Goal: Task Accomplishment & Management: Manage account settings

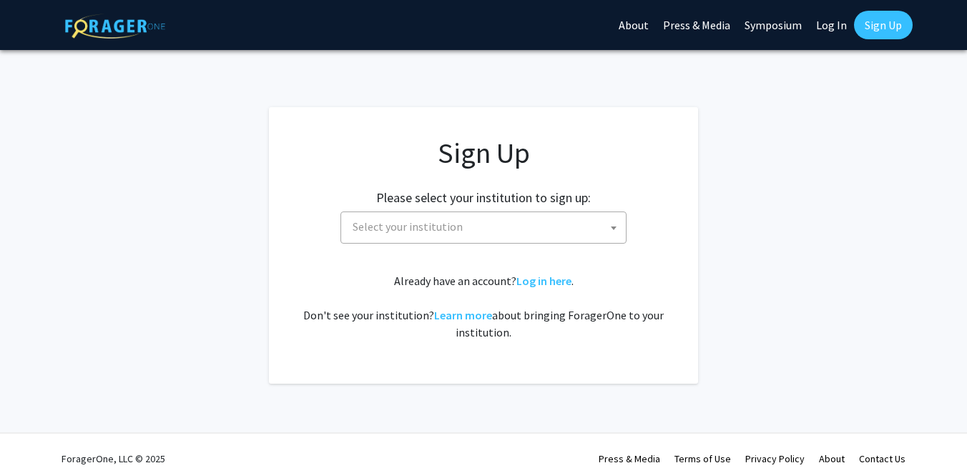
click at [521, 207] on div "Please select your institution to sign up: [GEOGRAPHIC_DATA] [GEOGRAPHIC_DATA] …" at bounding box center [483, 210] width 393 height 68
click at [514, 225] on span "Select your institution" at bounding box center [486, 226] width 279 height 29
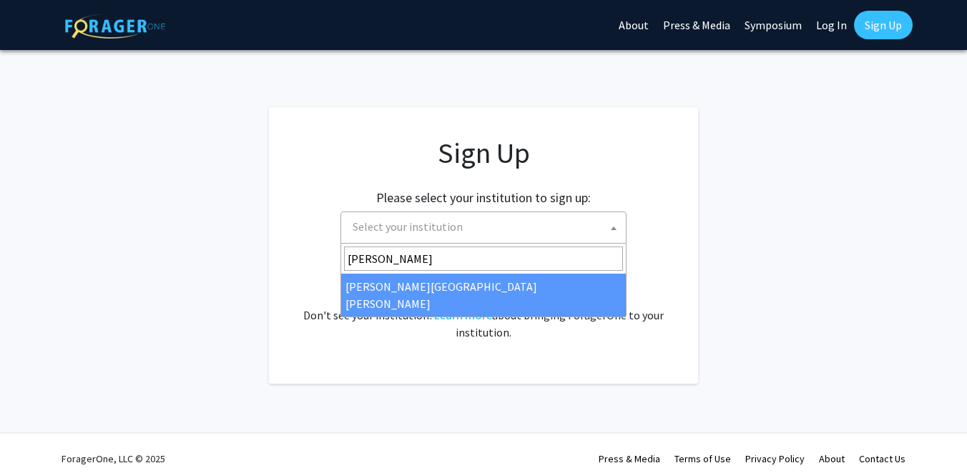
type input "john"
select select "1"
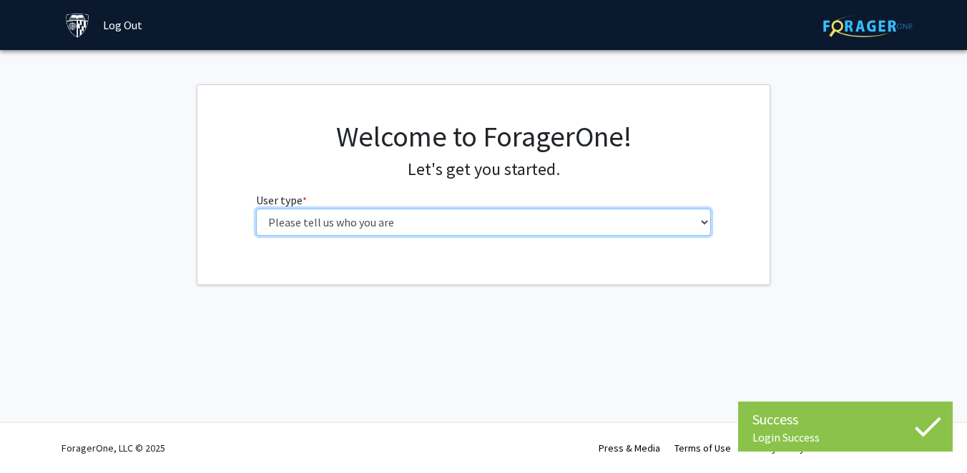
click at [476, 223] on select "Please tell us who you are Undergraduate Student Master's Student Doctoral Cand…" at bounding box center [483, 222] width 455 height 27
select select "3: doc"
click at [256, 209] on select "Please tell us who you are Undergraduate Student Master's Student Doctoral Cand…" at bounding box center [483, 222] width 455 height 27
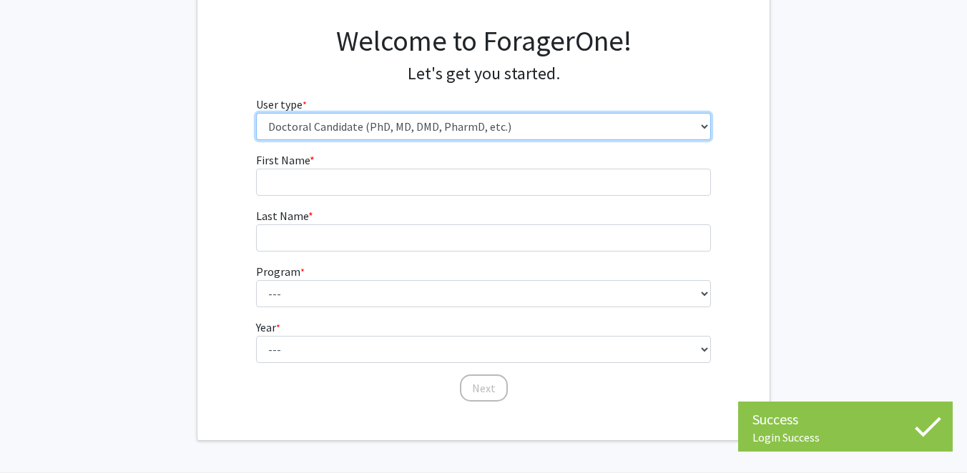
scroll to position [102, 0]
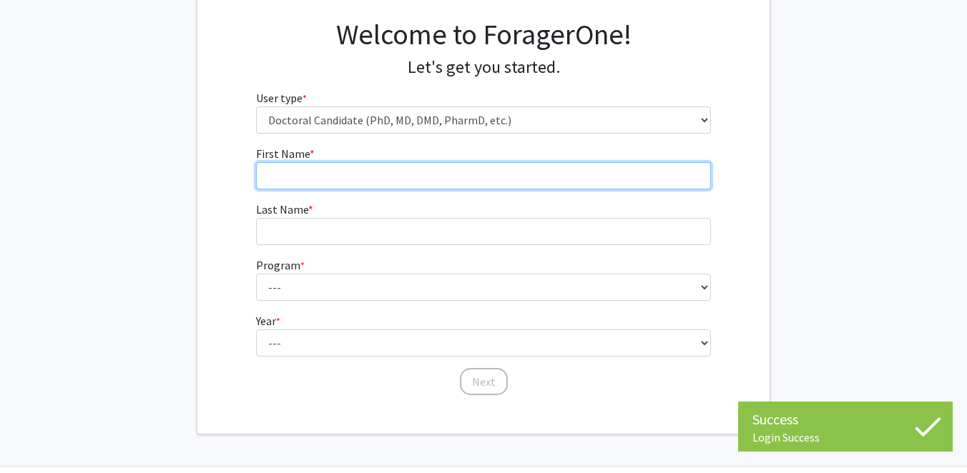
click at [420, 162] on input "First Name * required" at bounding box center [483, 175] width 455 height 27
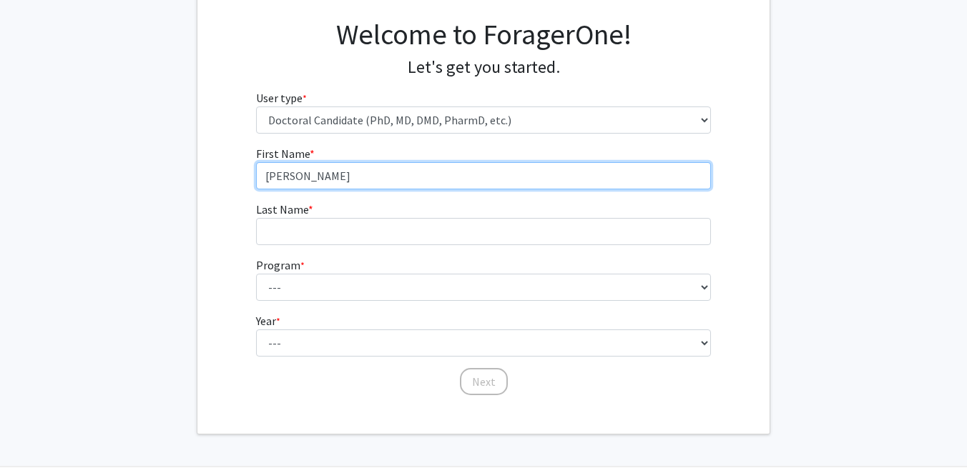
type input "[PERSON_NAME]"
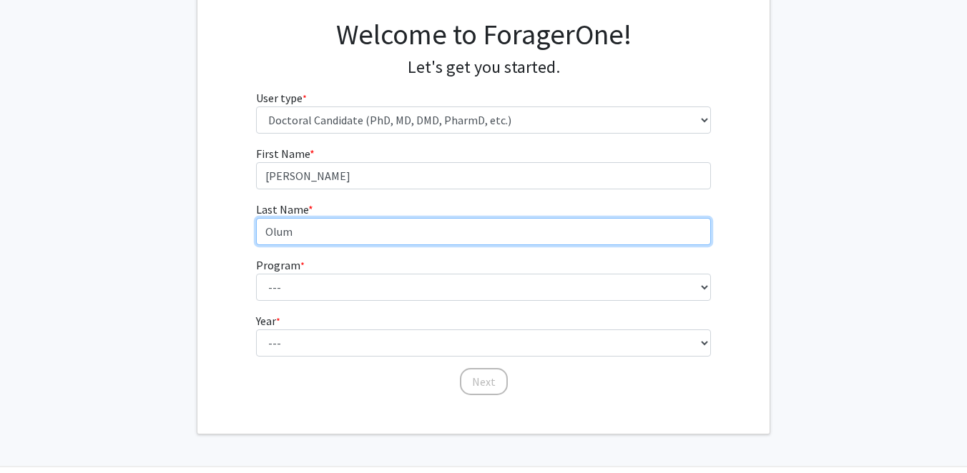
type input "Olum"
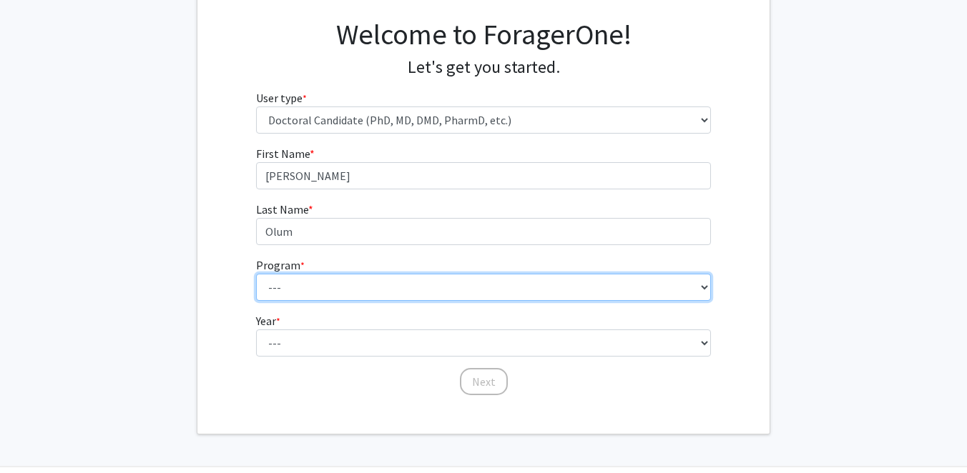
click at [408, 286] on select "--- Adult-Gerontological Acute Care Nurse Practitioner Adult-Gerontological Cri…" at bounding box center [483, 287] width 455 height 27
select select "32: 35"
click at [256, 274] on select "--- Adult-Gerontological Acute Care Nurse Practitioner Adult-Gerontological Cri…" at bounding box center [483, 287] width 455 height 27
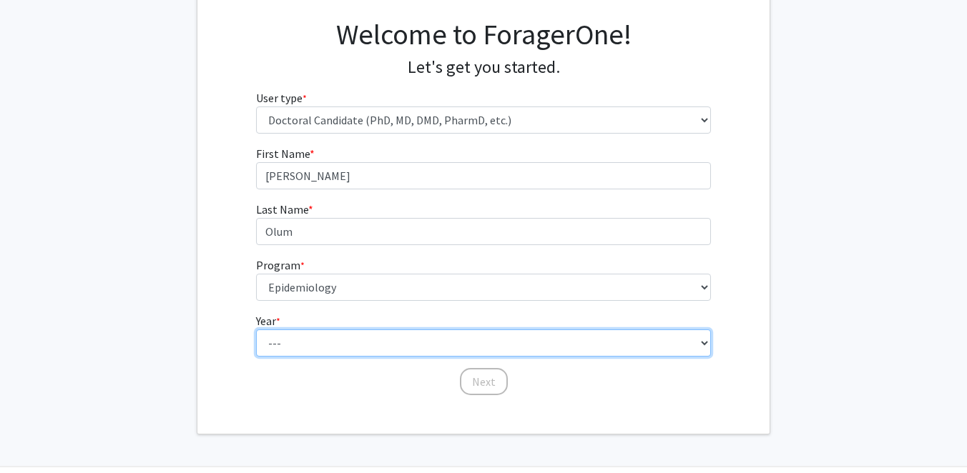
click at [383, 341] on select "--- First Year Second Year Third Year Fourth Year Fifth Year Sixth Year Seventh…" at bounding box center [483, 343] width 455 height 27
select select "1: first_year"
click at [256, 330] on select "--- First Year Second Year Third Year Fourth Year Fifth Year Sixth Year Seventh…" at bounding box center [483, 343] width 455 height 27
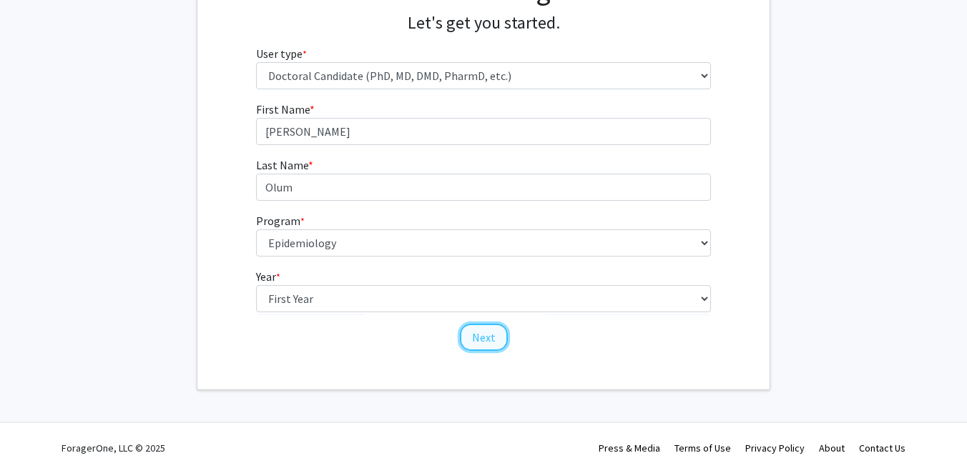
click at [476, 325] on button "Next" at bounding box center [484, 337] width 48 height 27
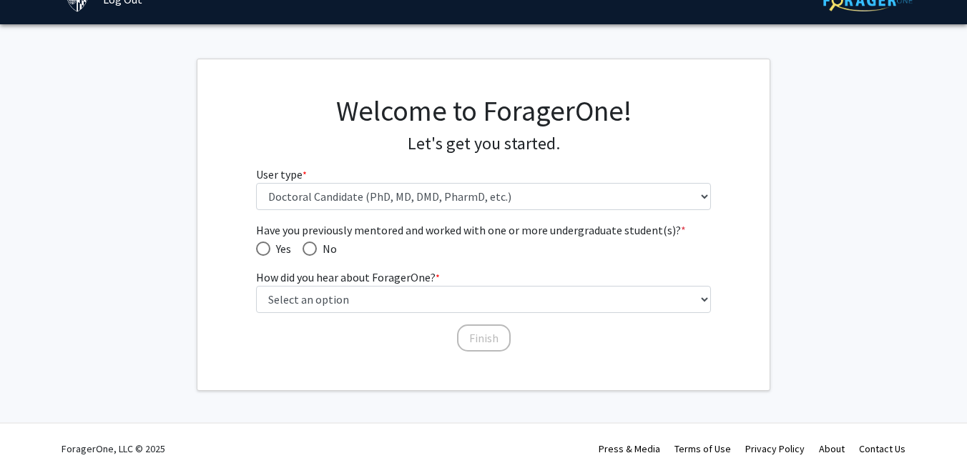
click at [317, 245] on span "No" at bounding box center [327, 248] width 20 height 17
click at [317, 245] on input "No" at bounding box center [309, 249] width 14 height 14
radio input "true"
click at [265, 247] on span "Have you previously mentored and worked with one or more undergraduate student(…" at bounding box center [263, 249] width 14 height 14
click at [265, 247] on input "Yes" at bounding box center [263, 249] width 14 height 14
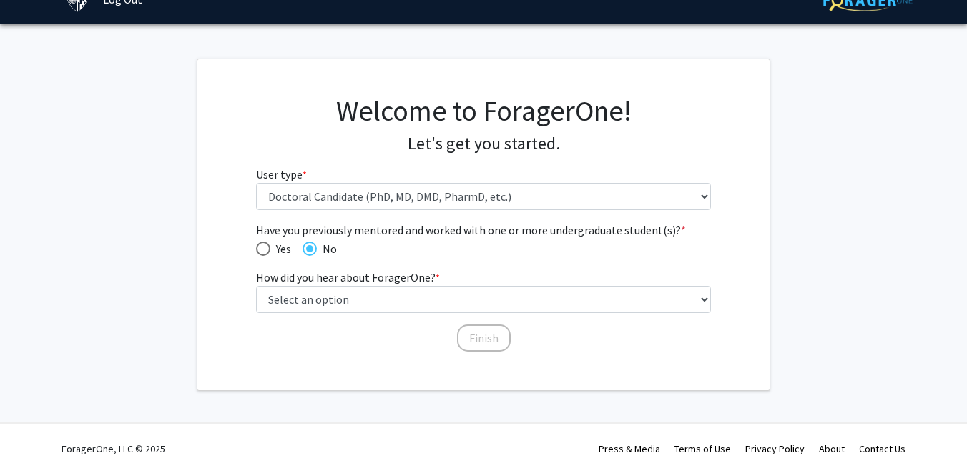
radio input "true"
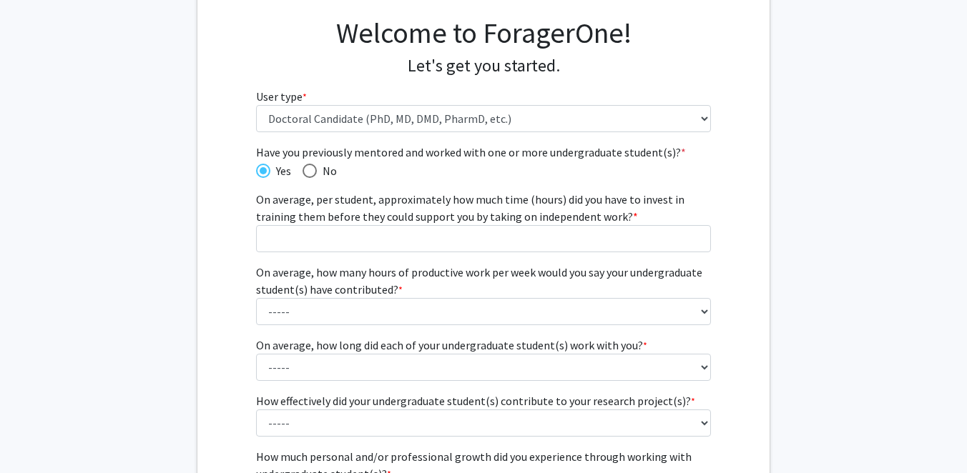
scroll to position [89, 0]
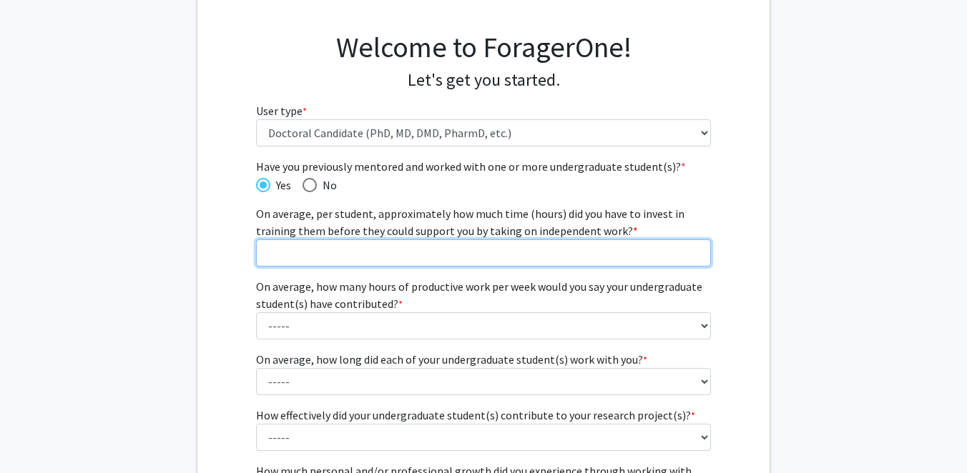
click at [350, 255] on input "On average, per student, approximately how much time (hours) did you have to in…" at bounding box center [483, 253] width 455 height 27
click at [695, 247] on input "1" at bounding box center [483, 253] width 455 height 27
click at [697, 247] on input "2" at bounding box center [483, 253] width 455 height 27
click at [697, 247] on input "10" at bounding box center [483, 253] width 455 height 27
click at [697, 247] on input "11" at bounding box center [483, 253] width 455 height 27
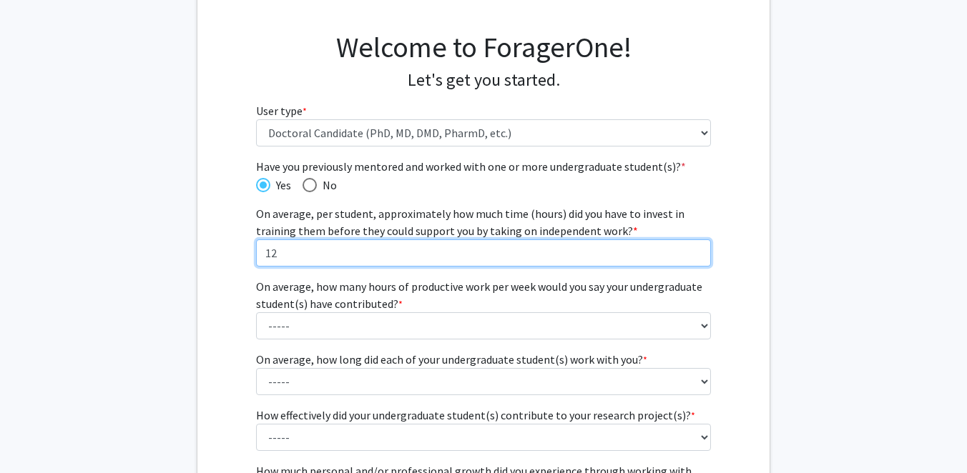
click at [697, 247] on input "12" at bounding box center [483, 253] width 455 height 27
click at [697, 247] on input "16" at bounding box center [483, 253] width 455 height 27
click at [697, 247] on input "17" at bounding box center [483, 253] width 455 height 27
click at [697, 247] on input "18" at bounding box center [483, 253] width 455 height 27
click at [697, 247] on input "19" at bounding box center [483, 253] width 455 height 27
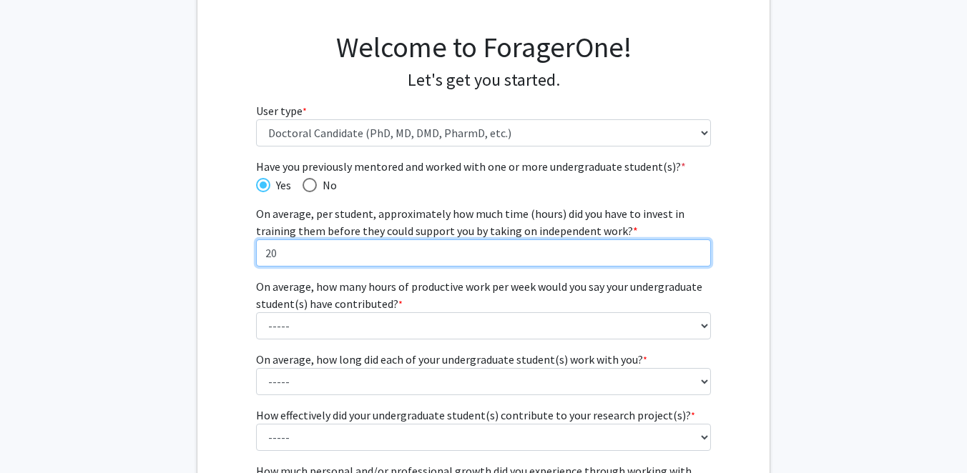
click at [697, 247] on input "20" at bounding box center [483, 253] width 455 height 27
click at [695, 250] on input "21" at bounding box center [483, 253] width 455 height 27
click at [695, 250] on input "22" at bounding box center [483, 253] width 455 height 27
click at [695, 250] on input "23" at bounding box center [483, 253] width 455 height 27
click at [695, 250] on input "24" at bounding box center [483, 253] width 455 height 27
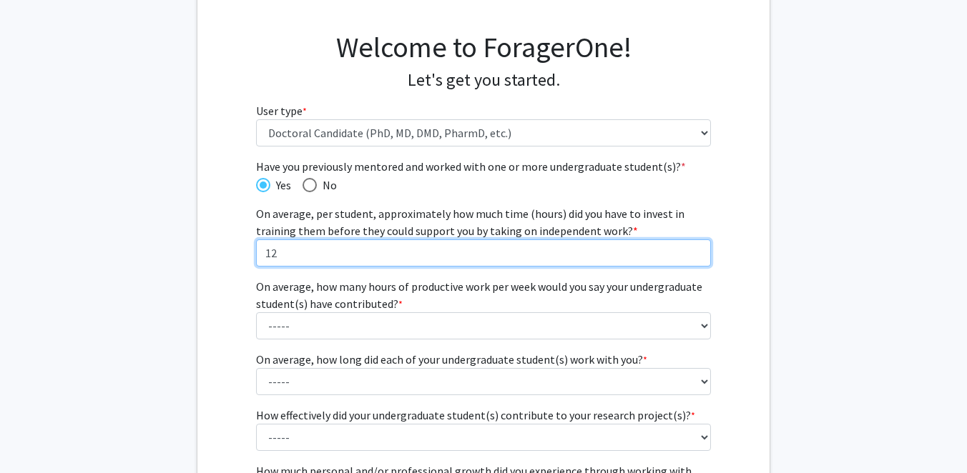
type input "12"
click at [697, 256] on input "12" at bounding box center [483, 253] width 455 height 27
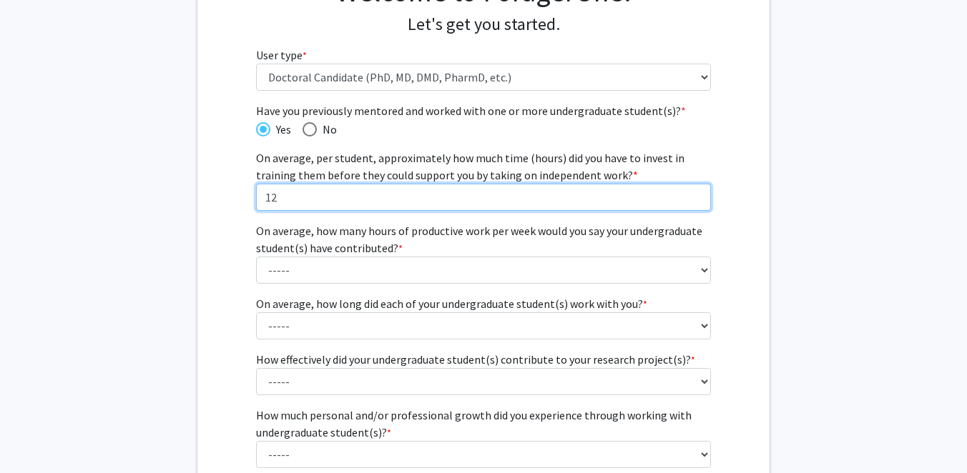
scroll to position [150, 0]
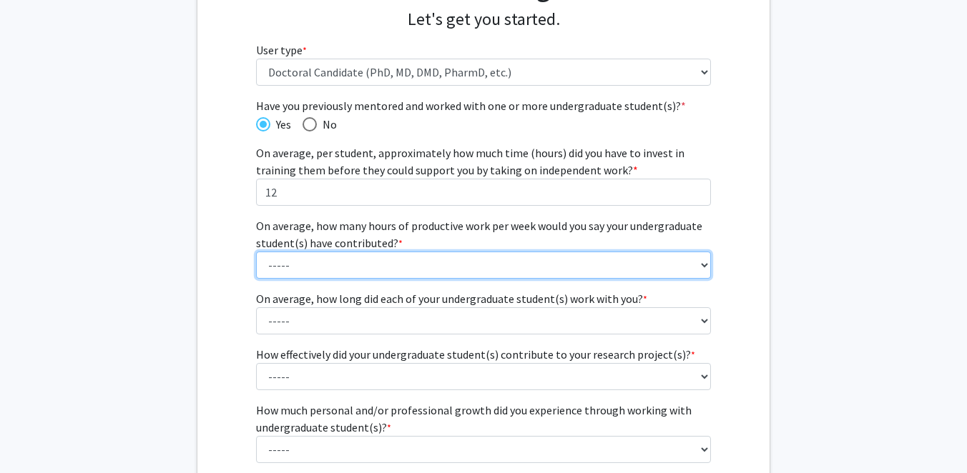
click at [704, 260] on select "----- 1 - 5 hours 6 - 10 hours 11 - 15 hours 16 - 20 hours 21 - 30 hours 31 - 4…" at bounding box center [483, 265] width 455 height 27
click at [671, 259] on select "----- 1 - 5 hours 6 - 10 hours 11 - 15 hours 16 - 20 hours 21 - 30 hours 31 - 4…" at bounding box center [483, 265] width 455 height 27
select select "6: 31 - 40 hours"
click at [256, 252] on select "----- 1 - 5 hours 6 - 10 hours 11 - 15 hours 16 - 20 hours 21 - 30 hours 31 - 4…" at bounding box center [483, 265] width 455 height 27
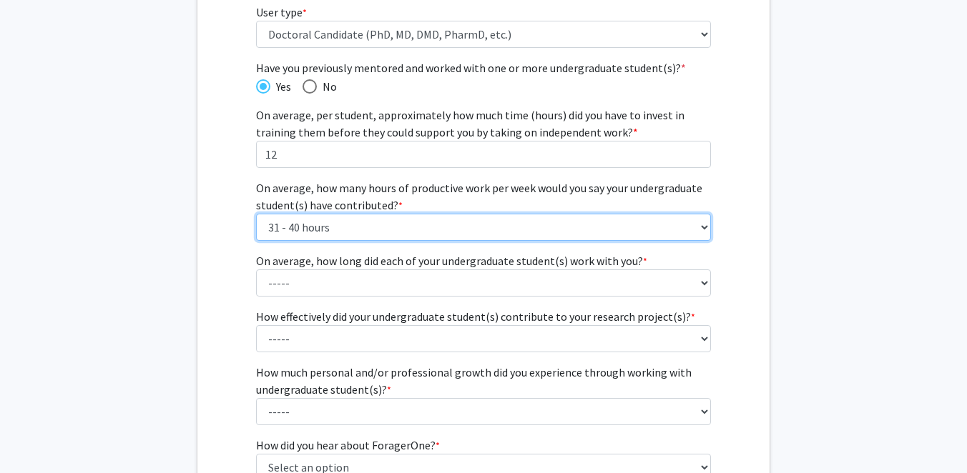
scroll to position [192, 0]
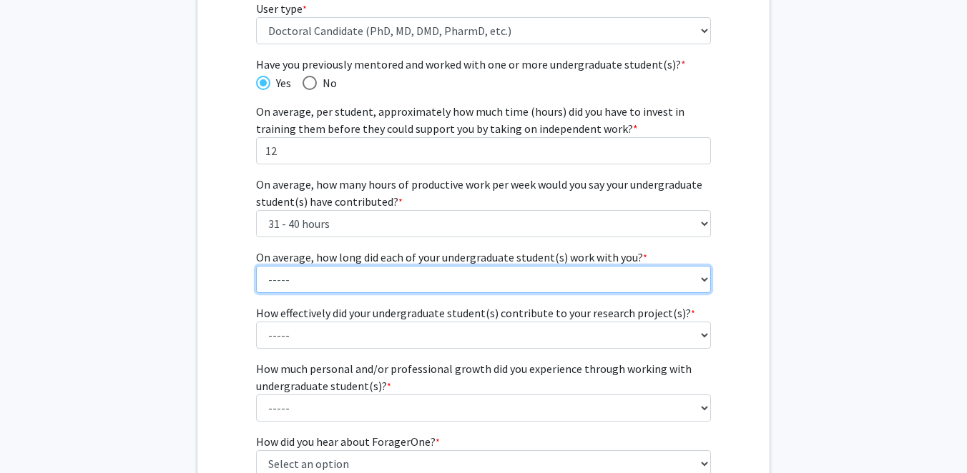
click at [664, 279] on select "----- 1 - 3 months 3 - 6 months 6 months - 1 year 1 - 2 years 2 - 3 years 3 - 4…" at bounding box center [483, 279] width 455 height 27
select select "3: 6 months - 1 year"
click at [256, 266] on select "----- 1 - 3 months 3 - 6 months 6 months - 1 year 1 - 2 years 2 - 3 years 3 - 4…" at bounding box center [483, 279] width 455 height 27
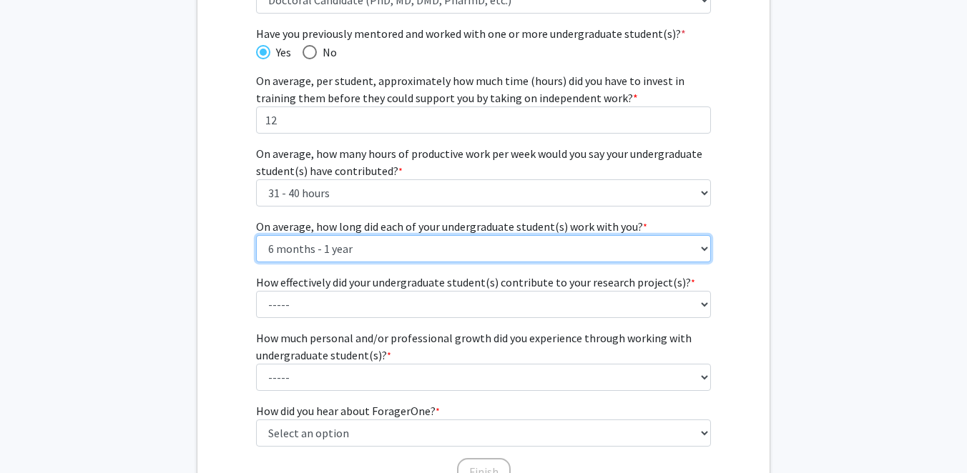
scroll to position [223, 0]
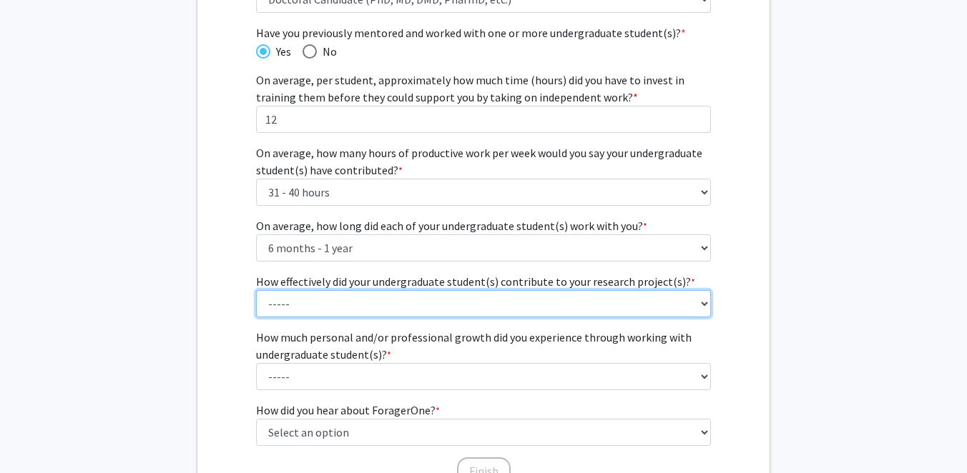
click at [635, 307] on select "----- 1 (Minimally) 2 3 (Moderately) 4 5 (Significantly)" at bounding box center [483, 303] width 455 height 27
select select "5: 5"
click at [256, 290] on select "----- 1 (Minimally) 2 3 (Moderately) 4 5 (Significantly)" at bounding box center [483, 303] width 455 height 27
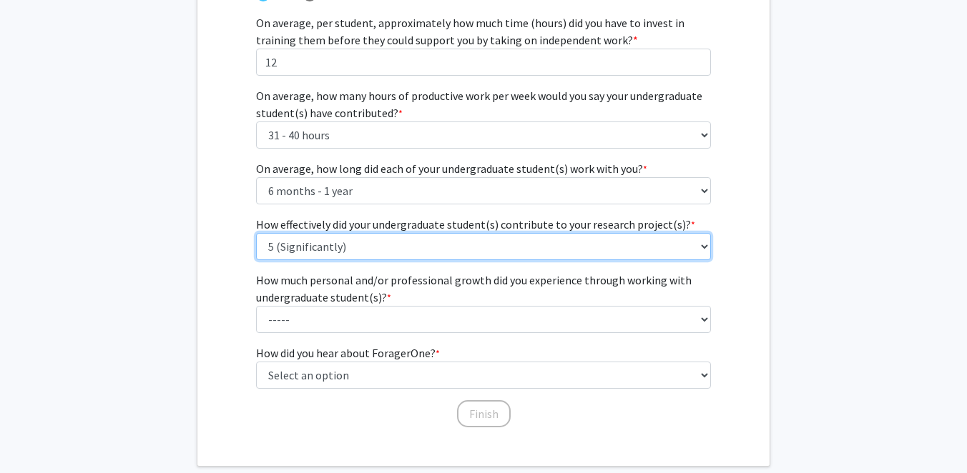
scroll to position [287, 0]
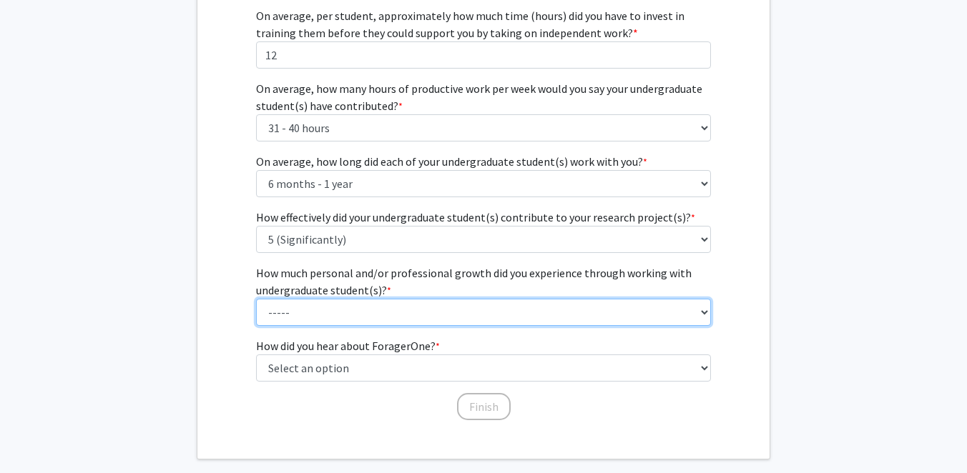
click at [634, 310] on select "----- 1 (Minimal) 2 3 (Moderate) 4 5 (Significant)" at bounding box center [483, 312] width 455 height 27
select select "4: 4"
click at [256, 299] on select "----- 1 (Minimal) 2 3 (Moderate) 4 5 (Significant)" at bounding box center [483, 312] width 455 height 27
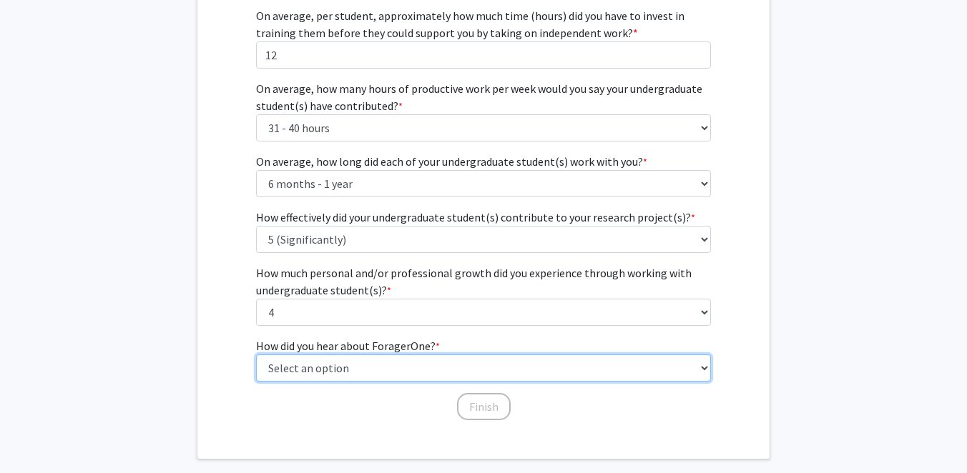
click at [608, 365] on select "Select an option Peer/student recommendation Faculty/staff recommendation Unive…" at bounding box center [483, 368] width 455 height 27
select select "3: university_website"
click at [256, 355] on select "Select an option Peer/student recommendation Faculty/staff recommendation Unive…" at bounding box center [483, 368] width 455 height 27
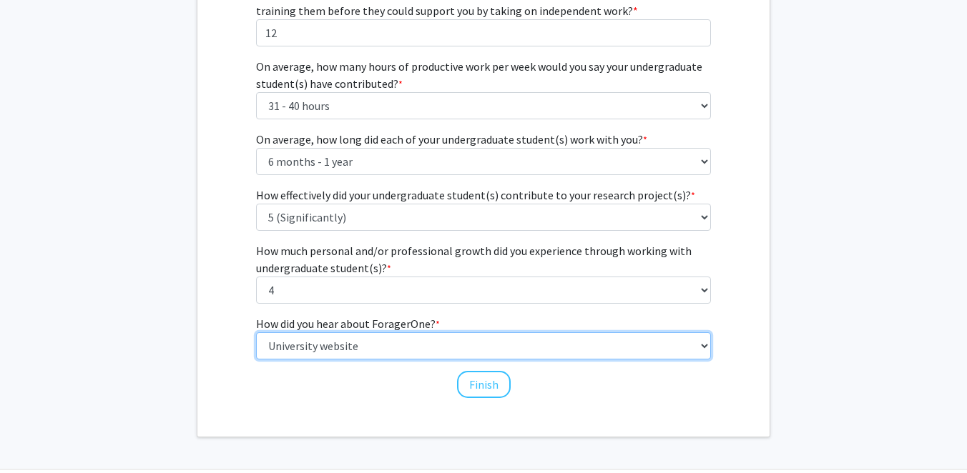
scroll to position [313, 0]
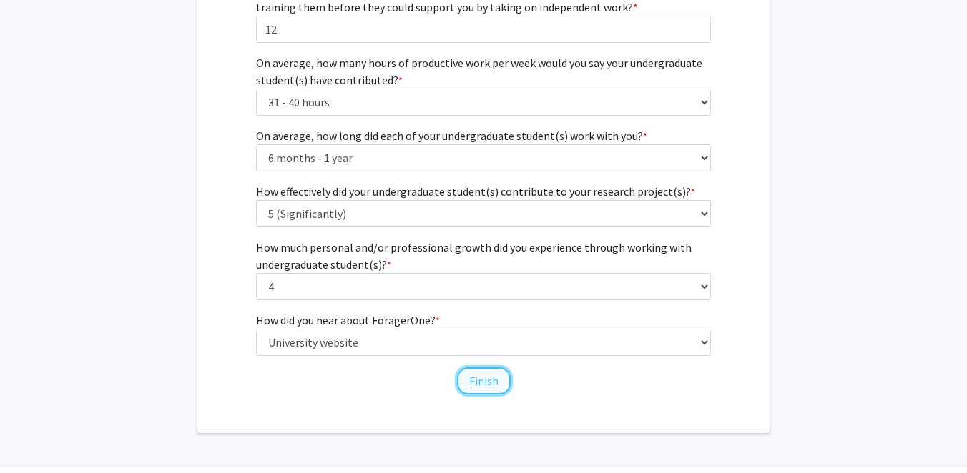
click at [491, 378] on button "Finish" at bounding box center [484, 381] width 54 height 27
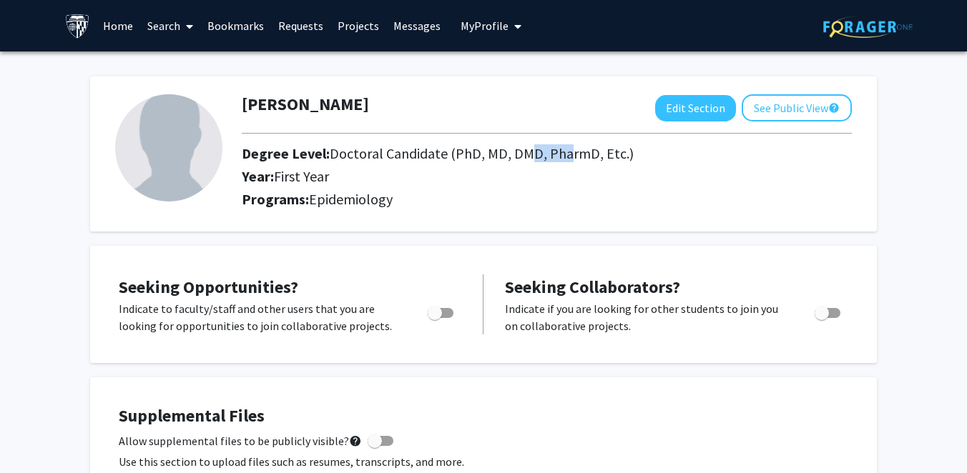
drag, startPoint x: 558, startPoint y: 159, endPoint x: 520, endPoint y: 156, distance: 38.8
click at [520, 156] on span "Doctoral Candidate (PhD, MD, DMD, PharmD, Etc.)" at bounding box center [482, 153] width 304 height 18
click at [508, 157] on span "Doctoral Candidate (PhD, MD, DMD, PharmD, Etc.)" at bounding box center [482, 153] width 304 height 18
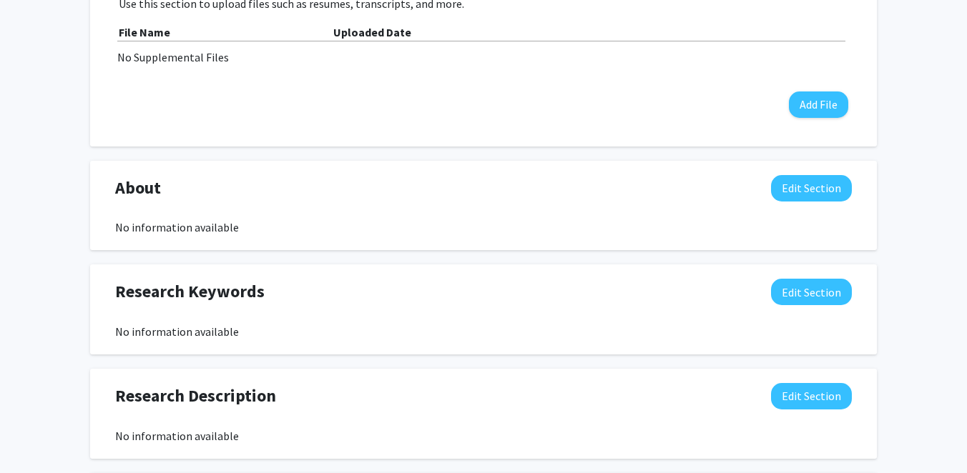
scroll to position [483, 0]
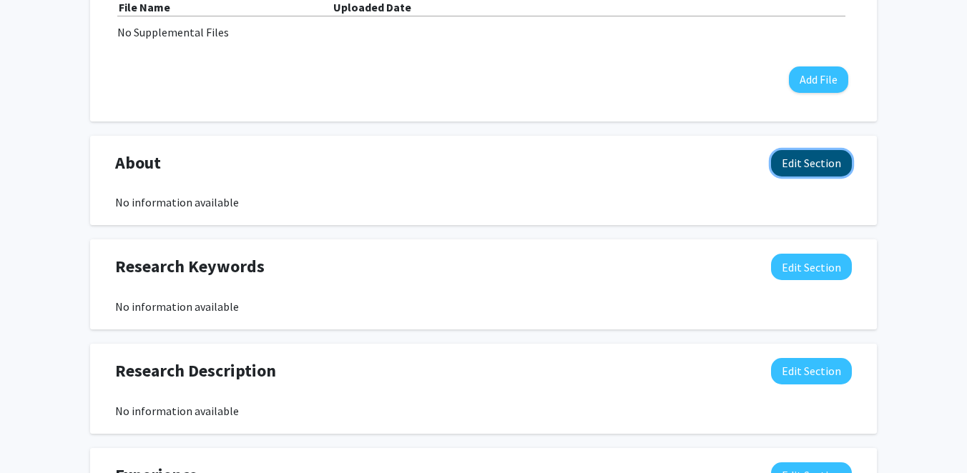
click at [795, 162] on button "Edit Section" at bounding box center [811, 163] width 81 height 26
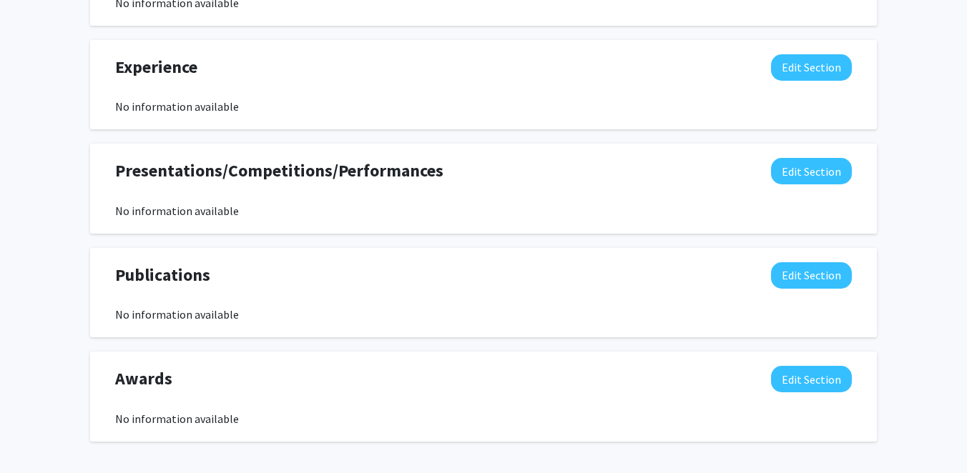
scroll to position [1261, 0]
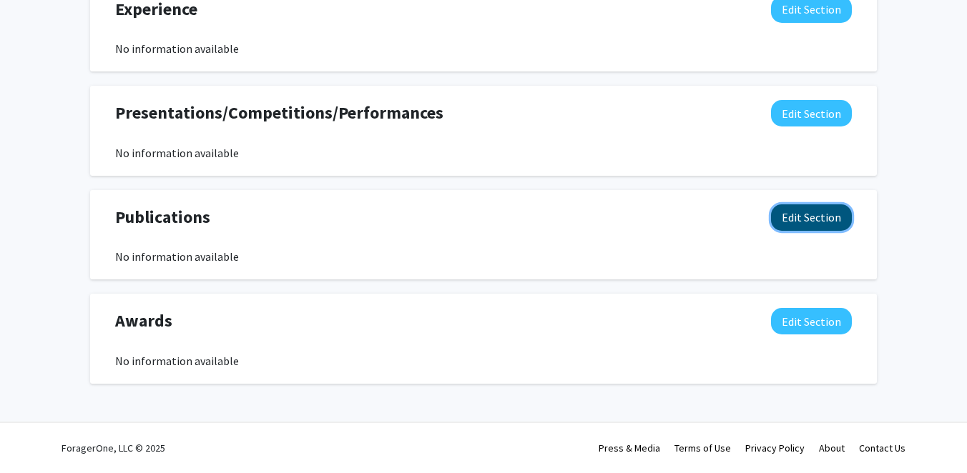
click at [798, 223] on button "Edit Section" at bounding box center [811, 218] width 81 height 26
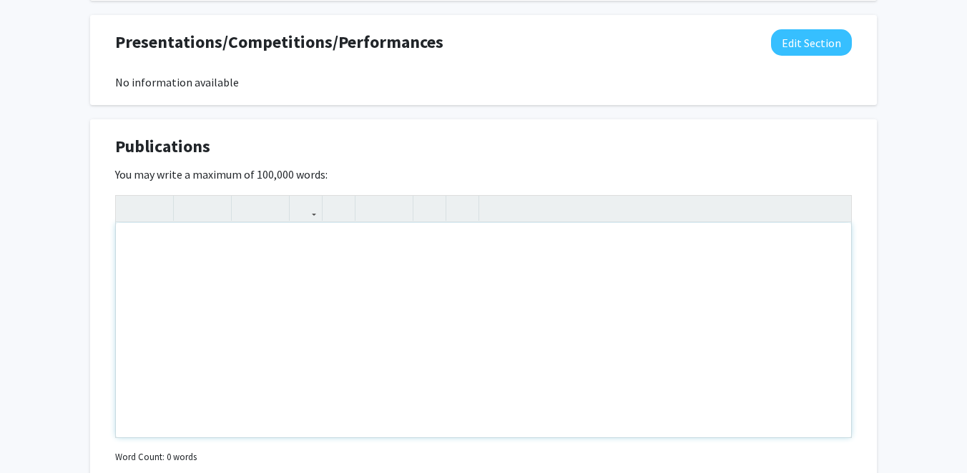
click at [604, 250] on div "Note to users with screen readers: Please deactivate our accessibility plugin f…" at bounding box center [483, 330] width 735 height 215
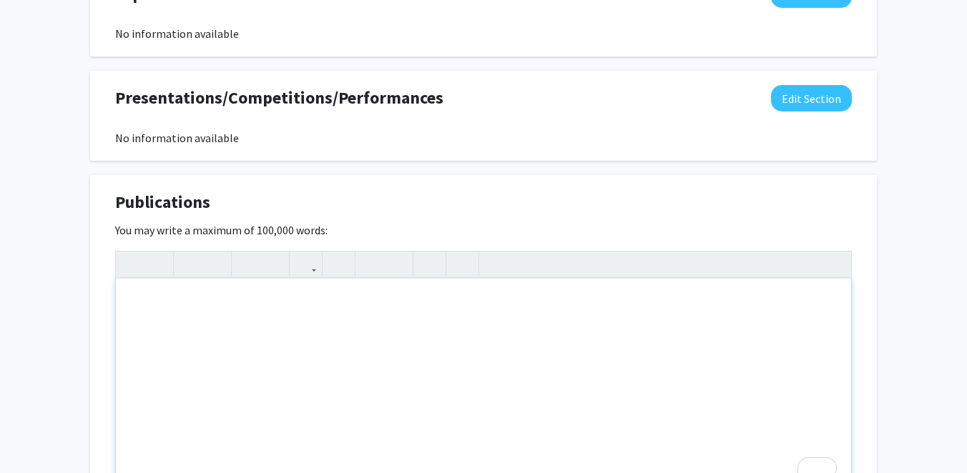
scroll to position [1271, 0]
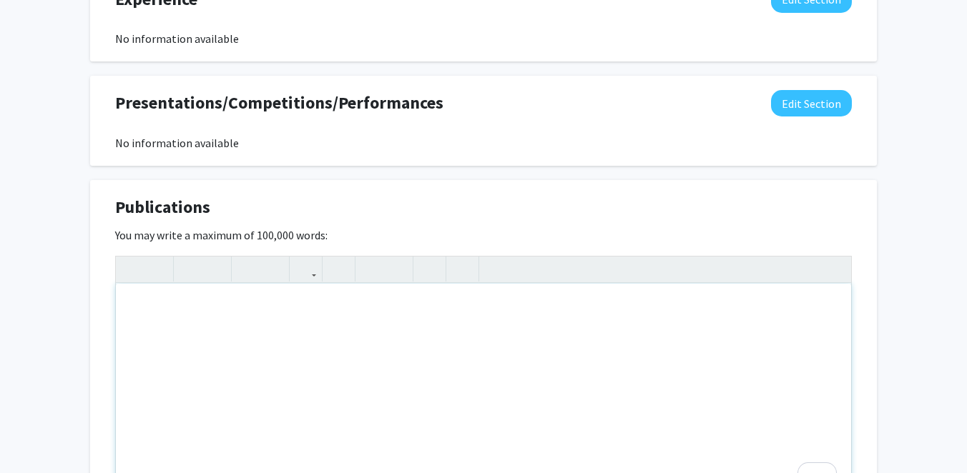
paste div "To enrich screen reader interactions, please activate Accessibility in Grammarl…"
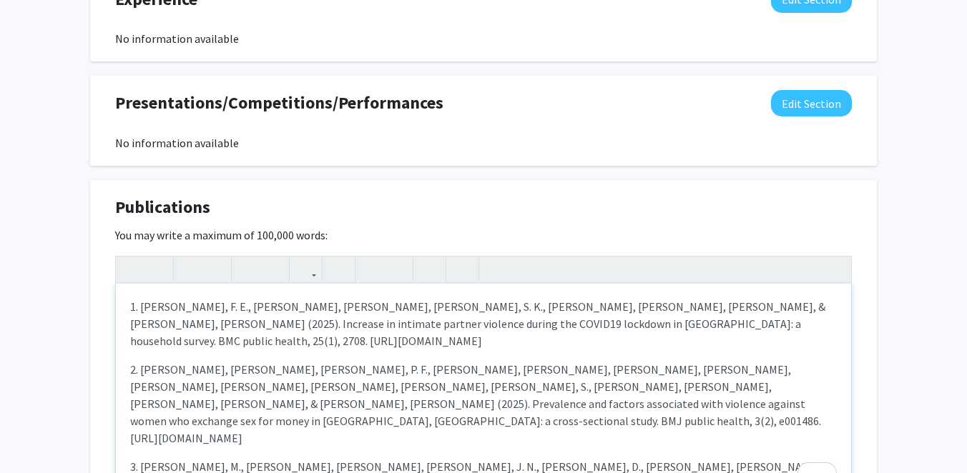
type textarea "<p>1. [PERSON_NAME], F. E., [PERSON_NAME], [PERSON_NAME], [PERSON_NAME], S. K.,…"
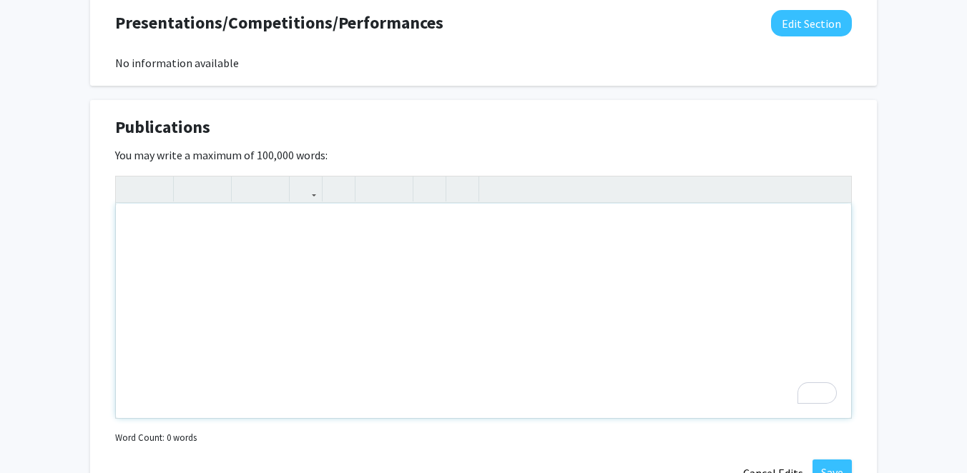
scroll to position [1361, 0]
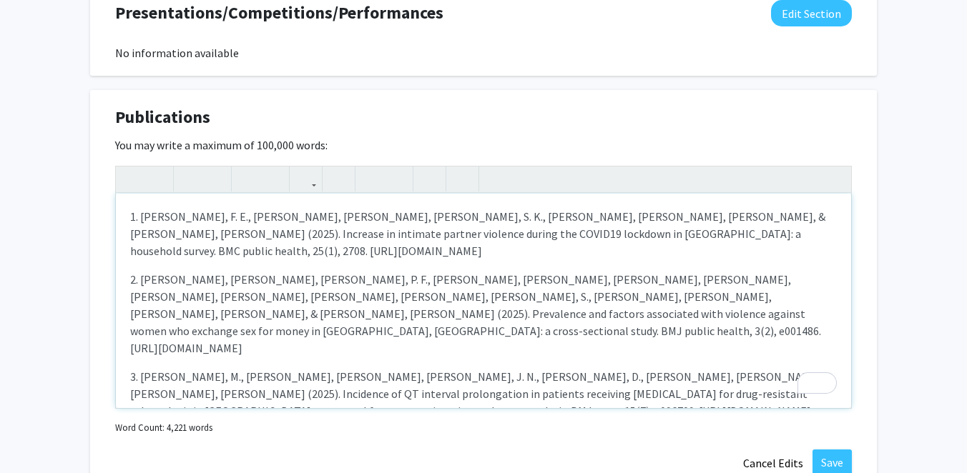
type textarea "<p>1. [PERSON_NAME], F. E., [PERSON_NAME], [PERSON_NAME], [PERSON_NAME], S. K.,…"
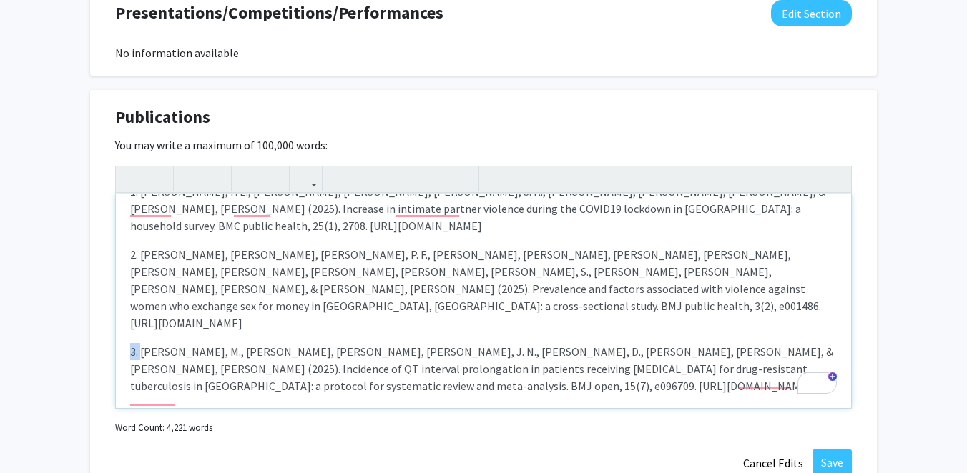
drag, startPoint x: 143, startPoint y: 301, endPoint x: 127, endPoint y: 300, distance: 15.7
click at [127, 300] on div "1. [PERSON_NAME], F. E., [PERSON_NAME], [PERSON_NAME], [PERSON_NAME], S. K., [P…" at bounding box center [483, 301] width 735 height 215
click at [192, 282] on div "1. [PERSON_NAME], F. E., [PERSON_NAME], [PERSON_NAME], [PERSON_NAME], S. K., [P…" at bounding box center [483, 301] width 735 height 215
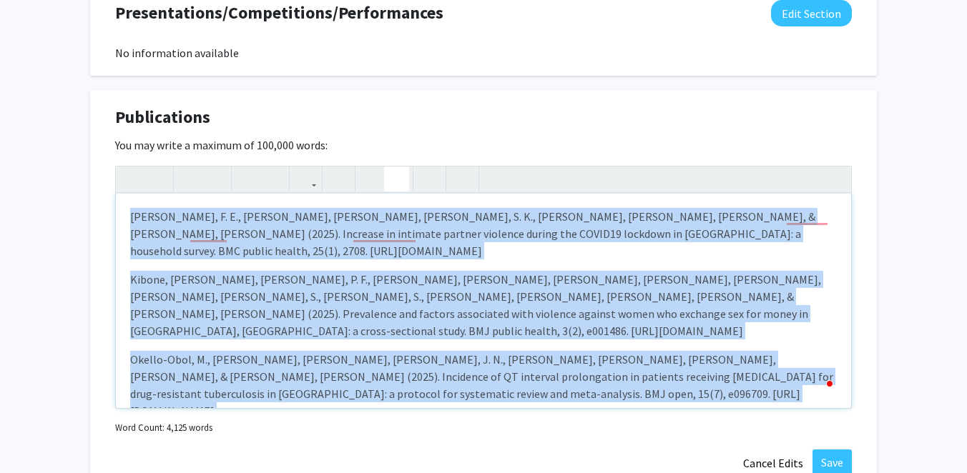
click at [395, 178] on icon "button" at bounding box center [396, 179] width 12 height 24
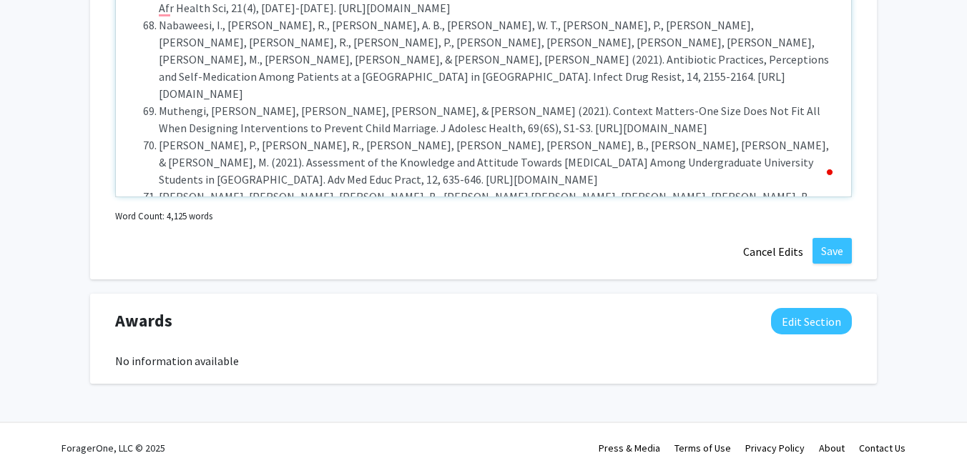
click at [306, 177] on div "[PERSON_NAME], F. E., [PERSON_NAME], [PERSON_NAME], [PERSON_NAME], S. K., [PERS…" at bounding box center [483, 89] width 735 height 215
type textarea "<p><ol><li>Kitutu, F. E., [PERSON_NAME], R., [PERSON_NAME], S. K., [PERSON_NAME…"
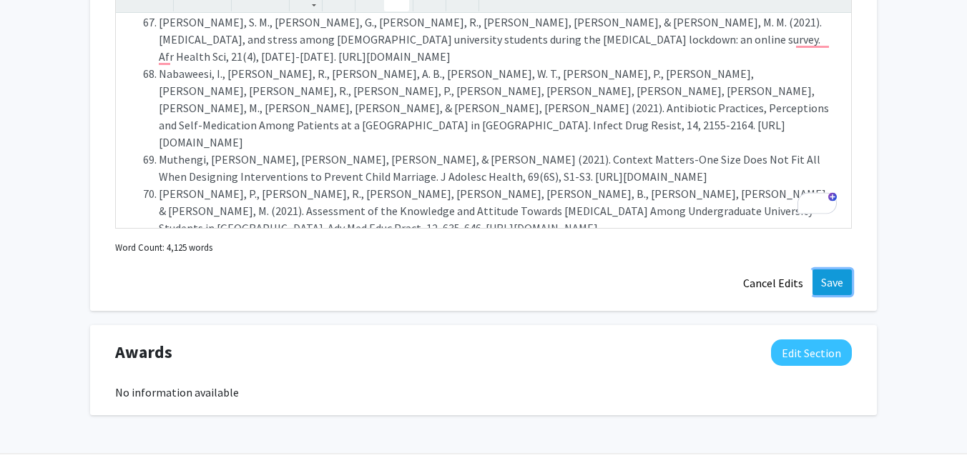
click at [823, 282] on button "Save" at bounding box center [831, 283] width 39 height 26
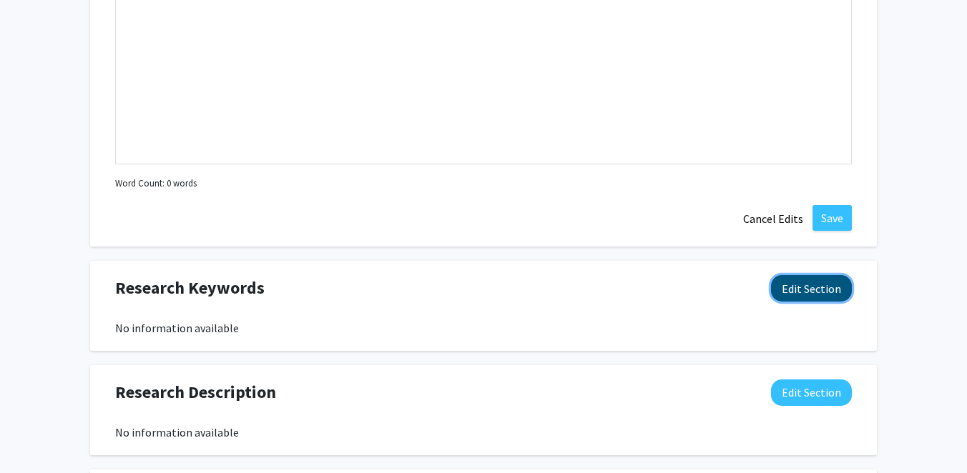
click at [795, 287] on button "Edit Section" at bounding box center [811, 288] width 81 height 26
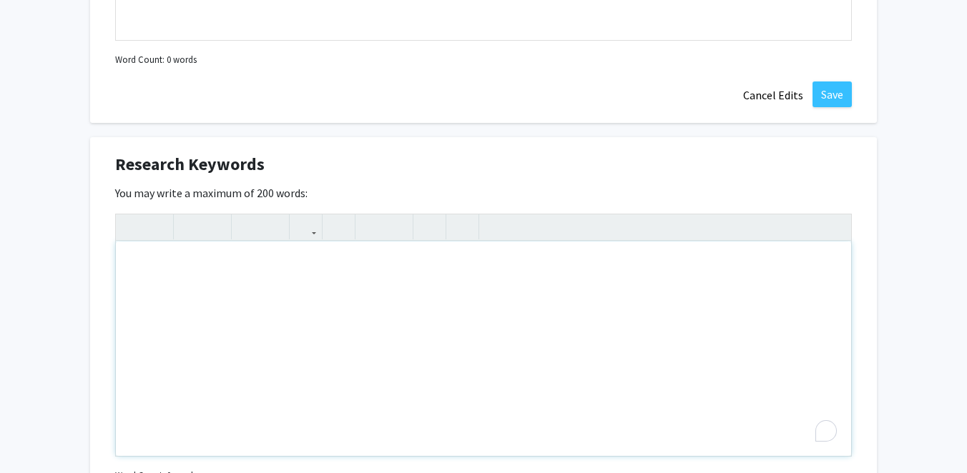
click at [285, 271] on div "To enrich screen reader interactions, please activate Accessibility in Grammarl…" at bounding box center [483, 349] width 735 height 215
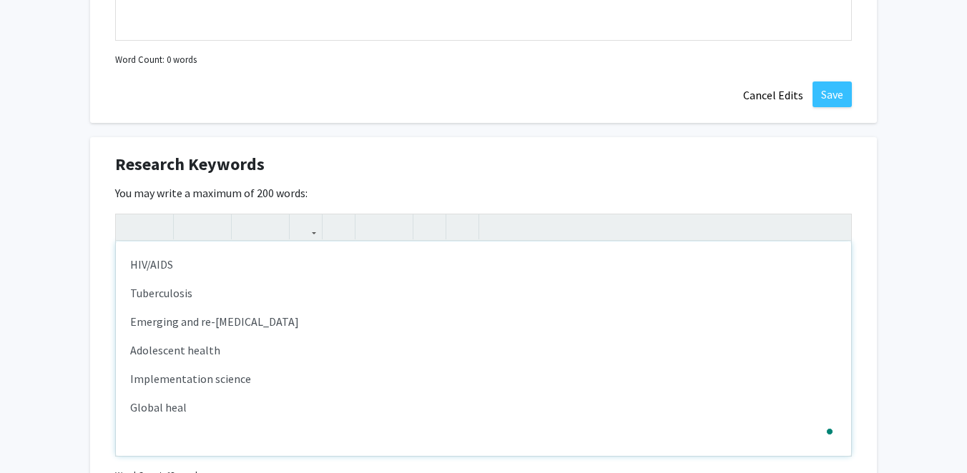
type textarea "<p>HIV/AIDS</p><p>Tuberculosis</p><p>Emerging and re-[MEDICAL_DATA]</p><p>Adole…"
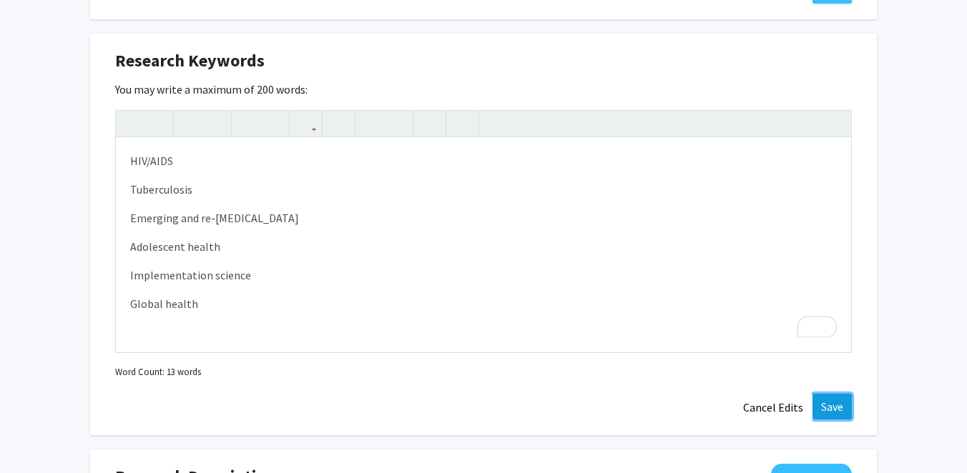
click at [843, 403] on button "Save" at bounding box center [831, 407] width 39 height 26
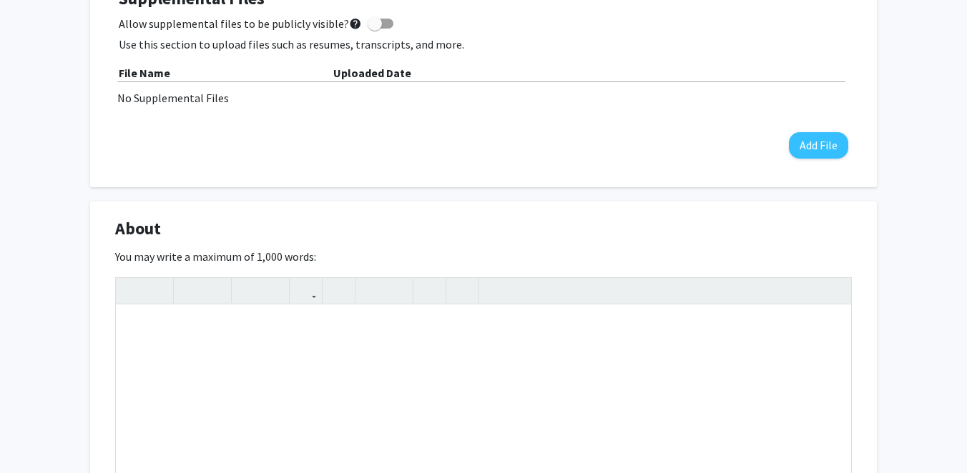
scroll to position [413, 0]
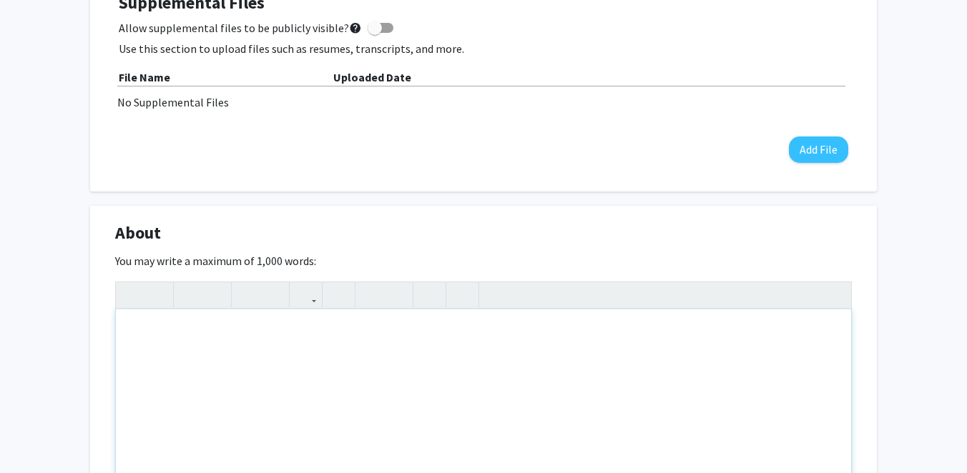
click at [287, 350] on div "To enrich screen reader interactions, please activate Accessibility in Grammarl…" at bounding box center [483, 417] width 735 height 215
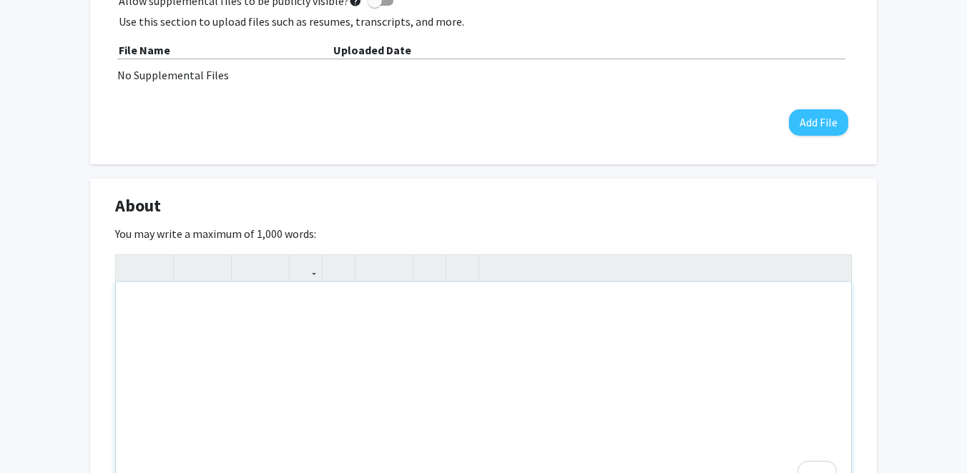
paste div "To enrich screen reader interactions, please activate Accessibility in Grammarl…"
type textarea "<p>[PERSON_NAME] is an early-career researcher and a PhD Student in Epidemiolog…"
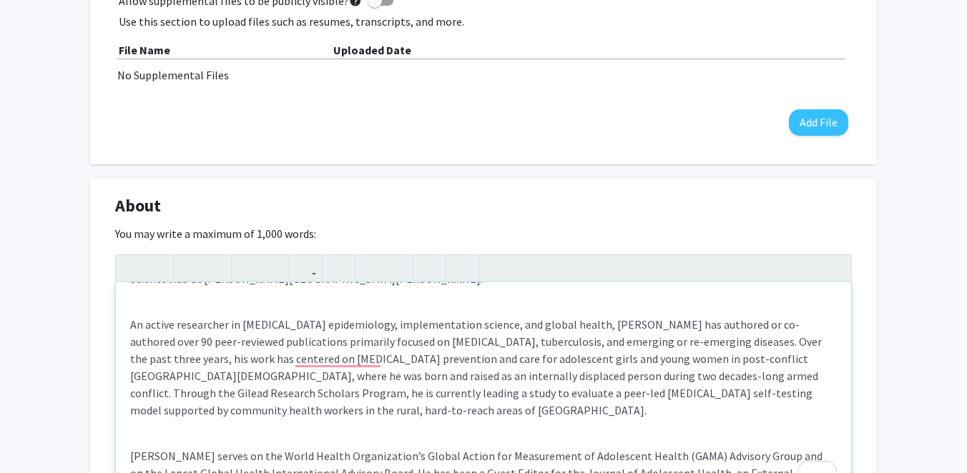
scroll to position [69, 0]
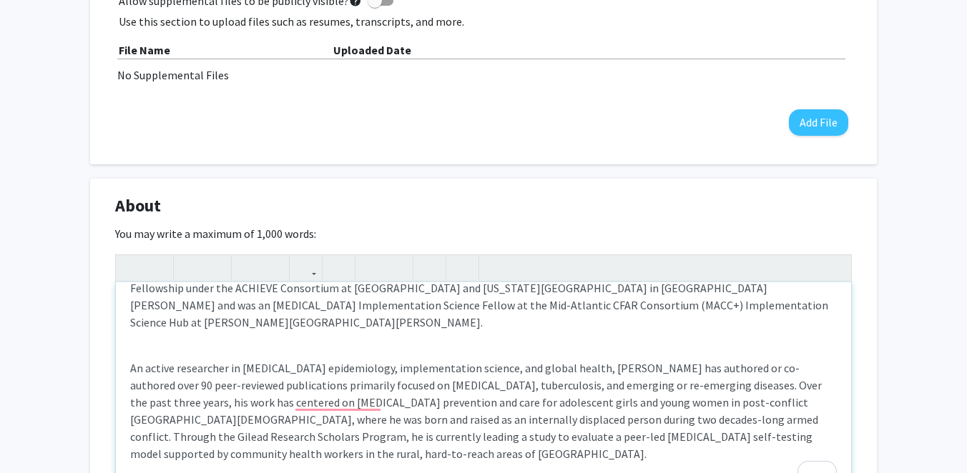
click at [234, 360] on p "An active researcher in [MEDICAL_DATA] epidemiology, implementation science, an…" at bounding box center [483, 411] width 706 height 103
click at [221, 337] on div "[PERSON_NAME] is an early-career researcher and a PhD Student in Epidemiology a…" at bounding box center [483, 389] width 735 height 215
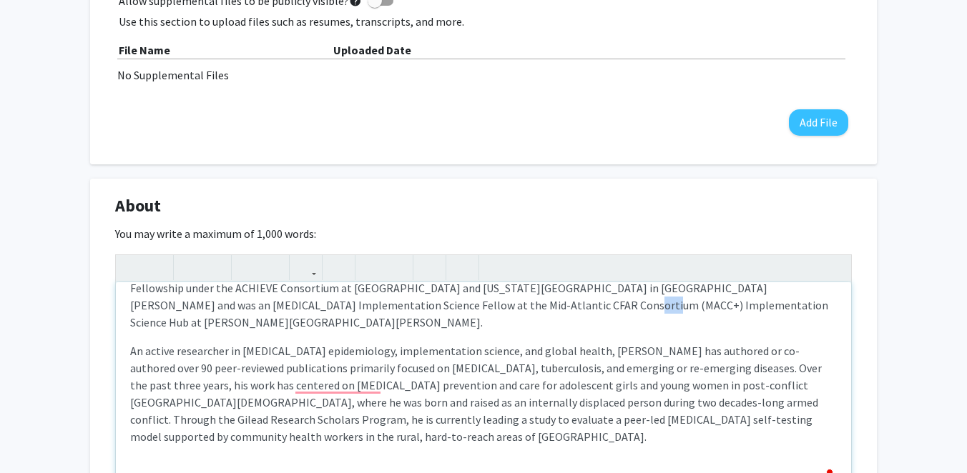
drag, startPoint x: 202, startPoint y: 299, endPoint x: 227, endPoint y: 299, distance: 25.0
click at [227, 299] on p "[PERSON_NAME] is an early-career researcher and a PhD Student in Epidemiology a…" at bounding box center [483, 279] width 706 height 103
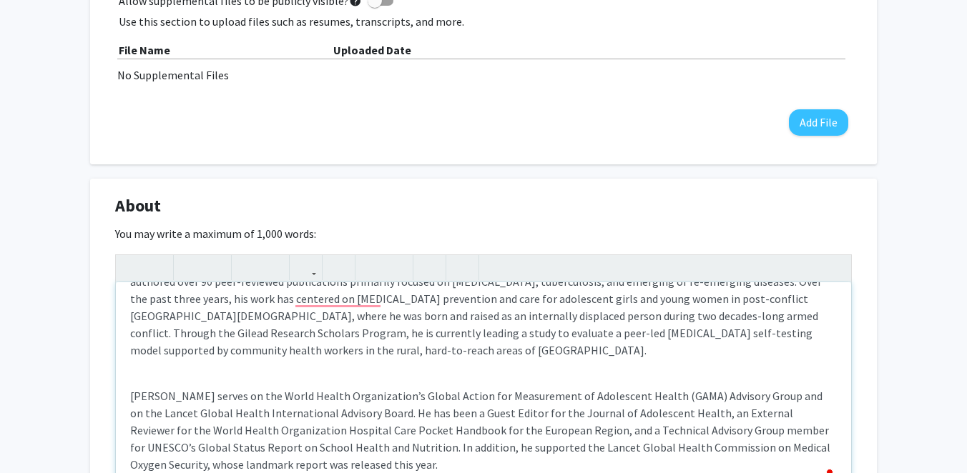
scroll to position [171, 0]
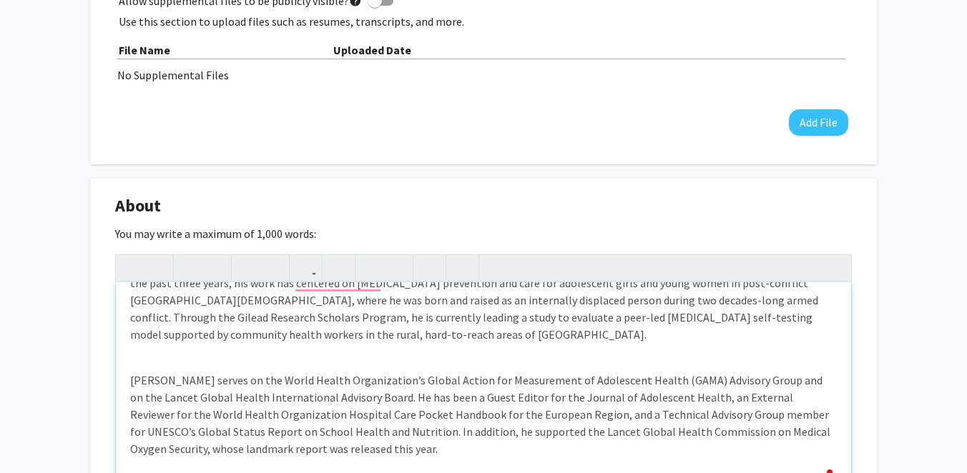
click at [220, 327] on div "[PERSON_NAME] is an early-career researcher and a PhD Student in Epidemiology a…" at bounding box center [483, 389] width 735 height 215
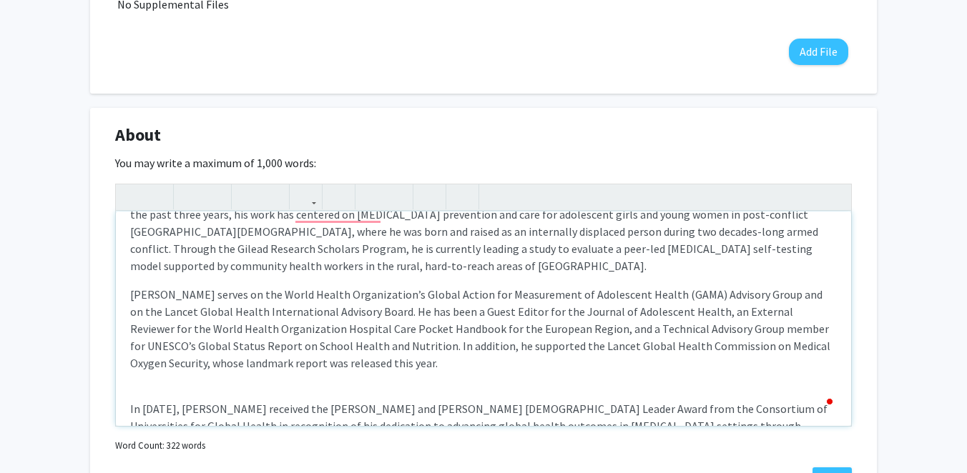
scroll to position [524, 0]
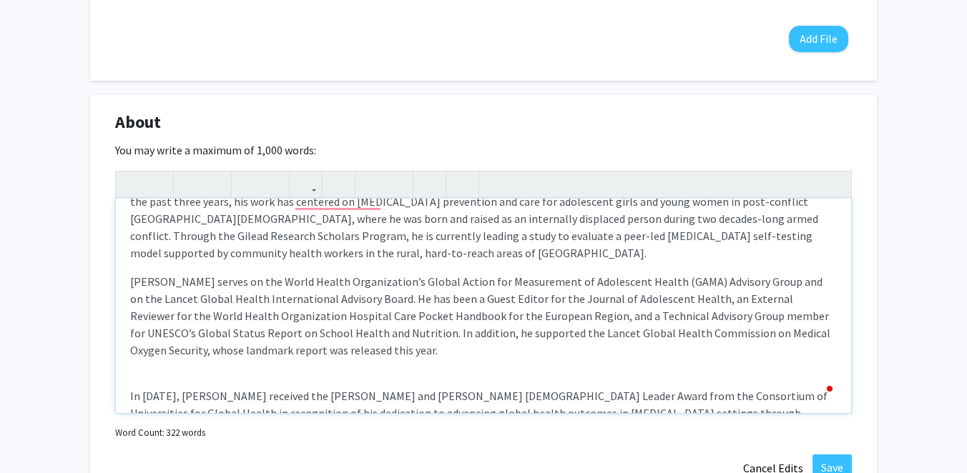
click at [193, 349] on div "[PERSON_NAME] is an early-career researcher and a PhD Student in Epidemiology a…" at bounding box center [483, 306] width 735 height 215
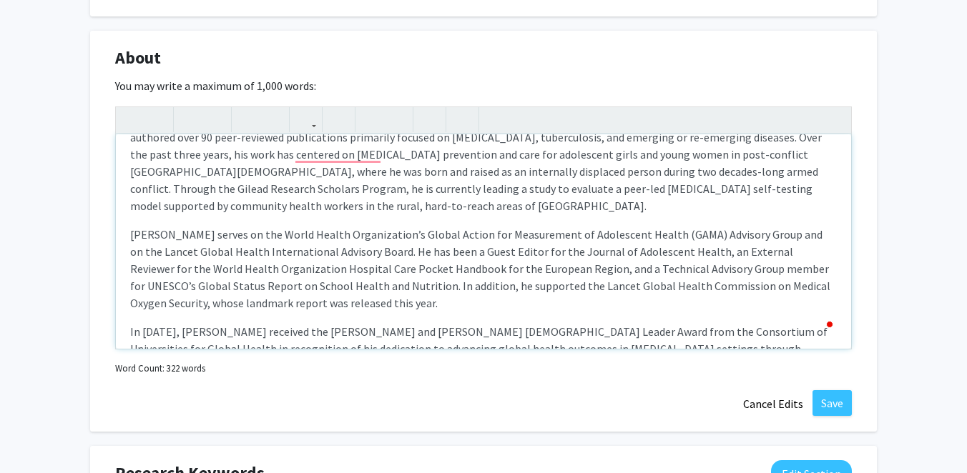
scroll to position [592, 0]
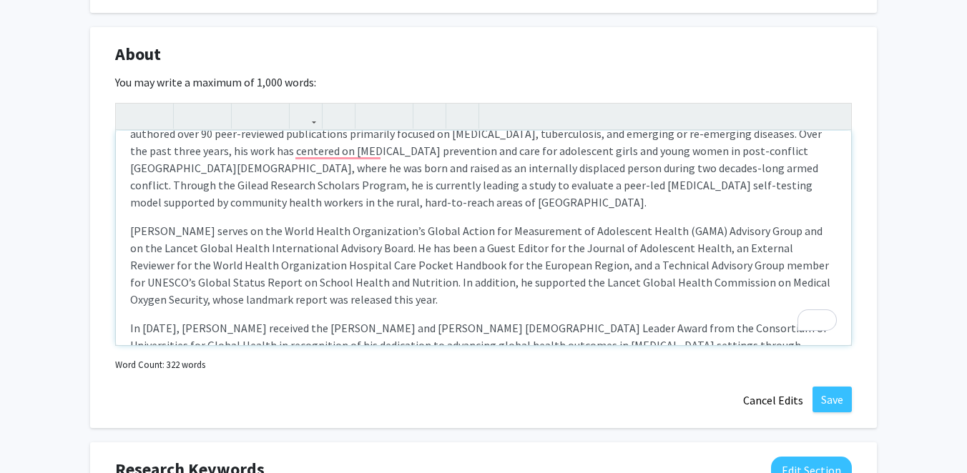
click at [733, 320] on p "In [DATE], [PERSON_NAME] received the [PERSON_NAME] and [PERSON_NAME] [DEMOGRAP…" at bounding box center [483, 345] width 706 height 51
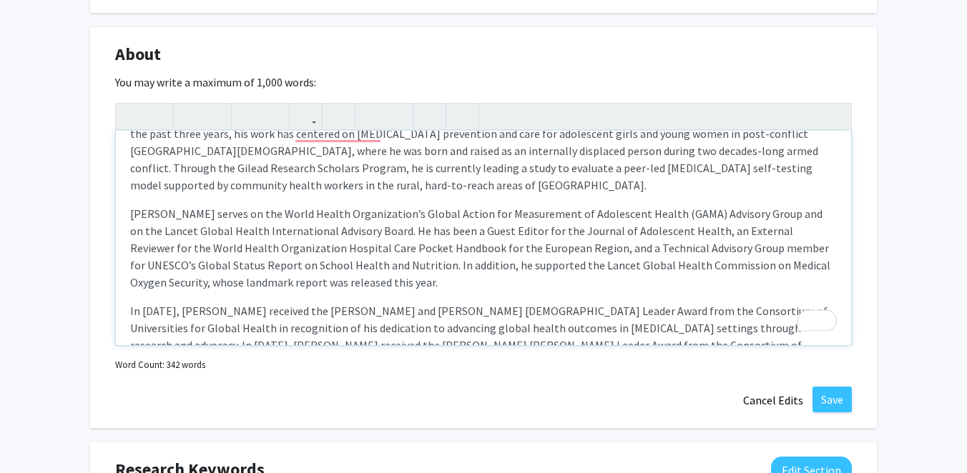
click at [644, 317] on p "In [DATE], [PERSON_NAME] received the [PERSON_NAME] and [PERSON_NAME] [DEMOGRAP…" at bounding box center [483, 336] width 706 height 69
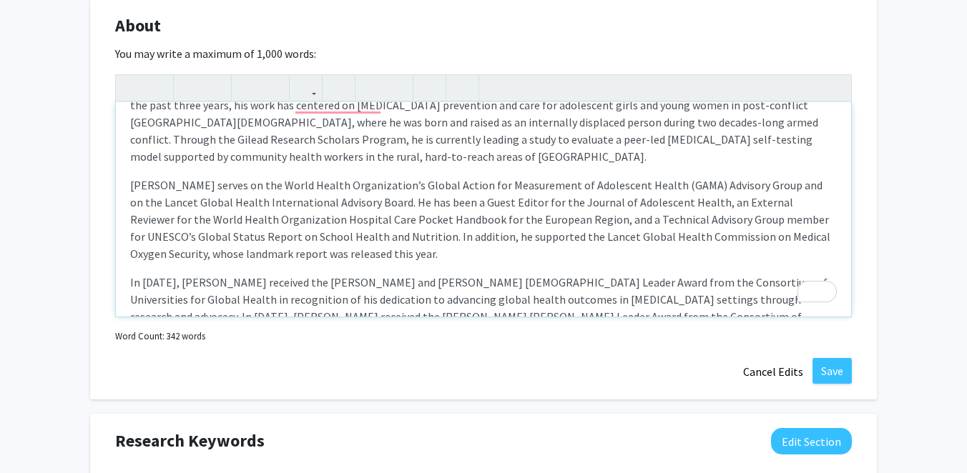
click at [792, 274] on p "In [DATE], [PERSON_NAME] received the [PERSON_NAME] and [PERSON_NAME] [DEMOGRAP…" at bounding box center [483, 308] width 706 height 69
type textarea "<p>[PERSON_NAME] is an early-career researcher and a PhD Student in Epidemiolog…"
click at [631, 286] on p "In [DATE], [PERSON_NAME] received the [PERSON_NAME] and [PERSON_NAME] [DEMOGRAP…" at bounding box center [483, 308] width 706 height 69
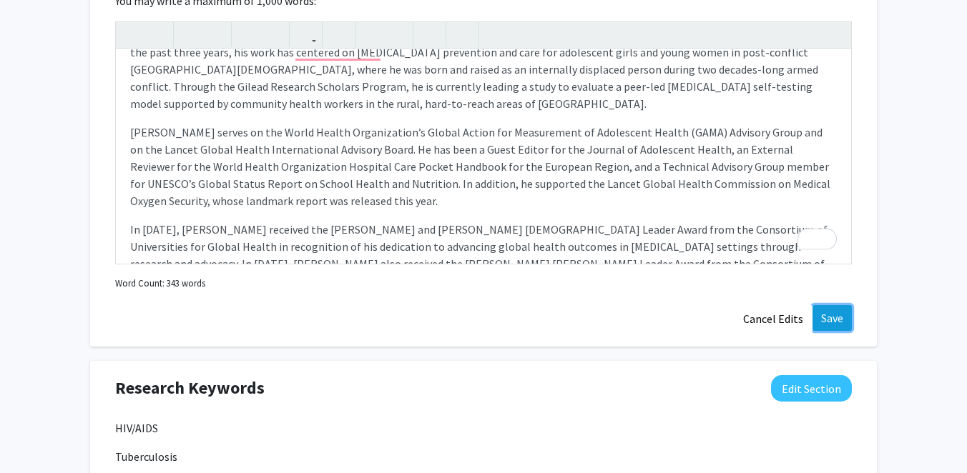
click at [827, 322] on button "Save" at bounding box center [831, 318] width 39 height 26
